Goal: Navigation & Orientation: Go to known website

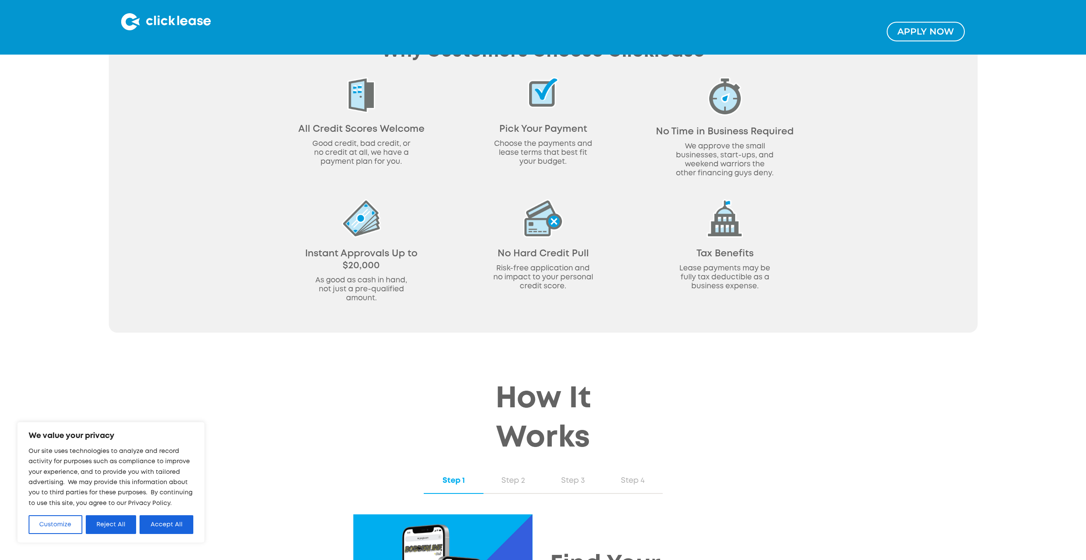
scroll to position [512, 0]
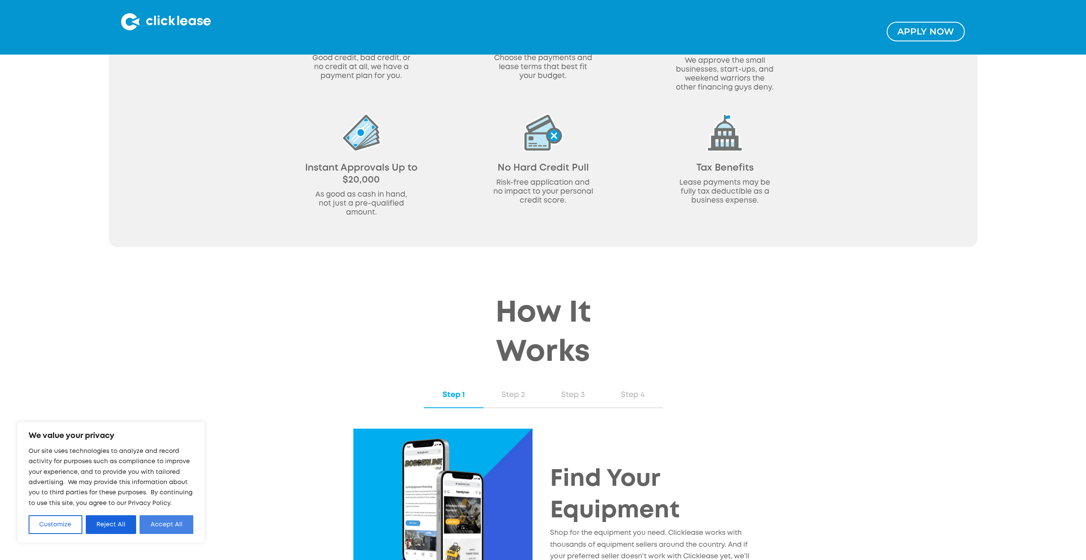
click at [159, 525] on button "Accept All" at bounding box center [166, 524] width 54 height 19
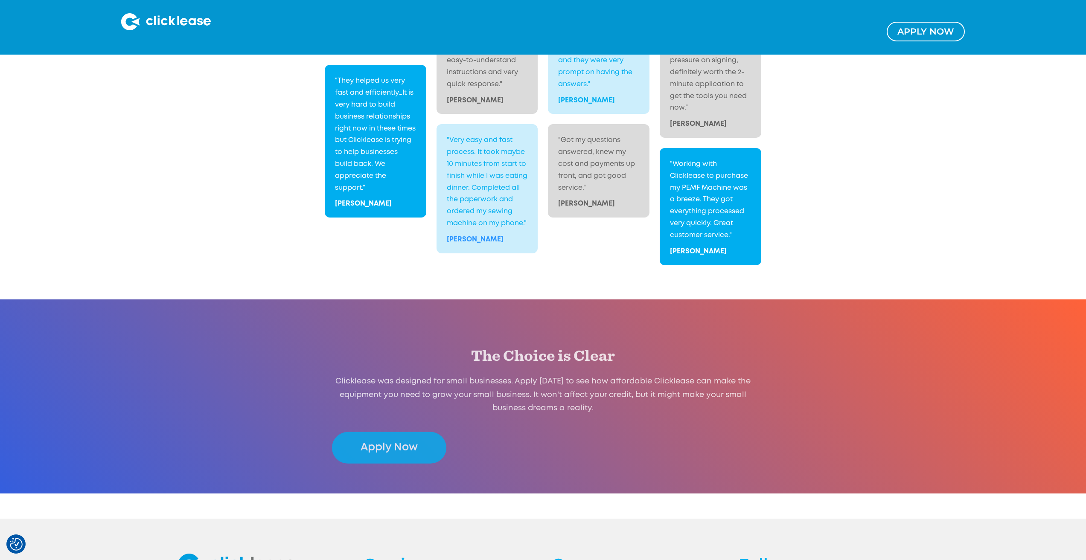
scroll to position [1654, 0]
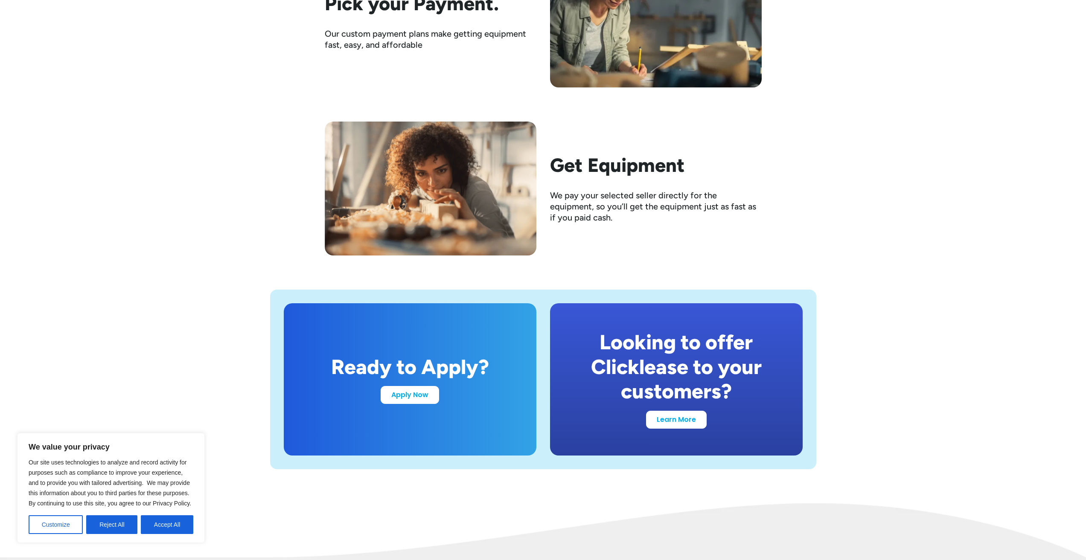
scroll to position [1194, 0]
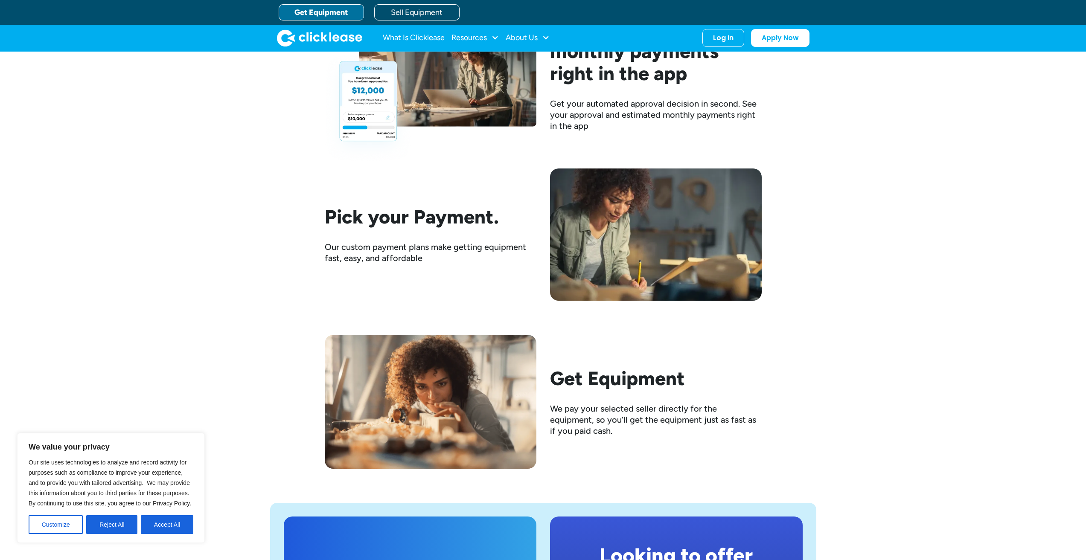
click at [371, 114] on img at bounding box center [431, 89] width 212 height 148
click at [722, 35] on div "Log In" at bounding box center [723, 36] width 20 height 9
click at [762, 70] on div "I use Clicklease to get my equipment" at bounding box center [774, 74] width 64 height 13
